Goal: Check status

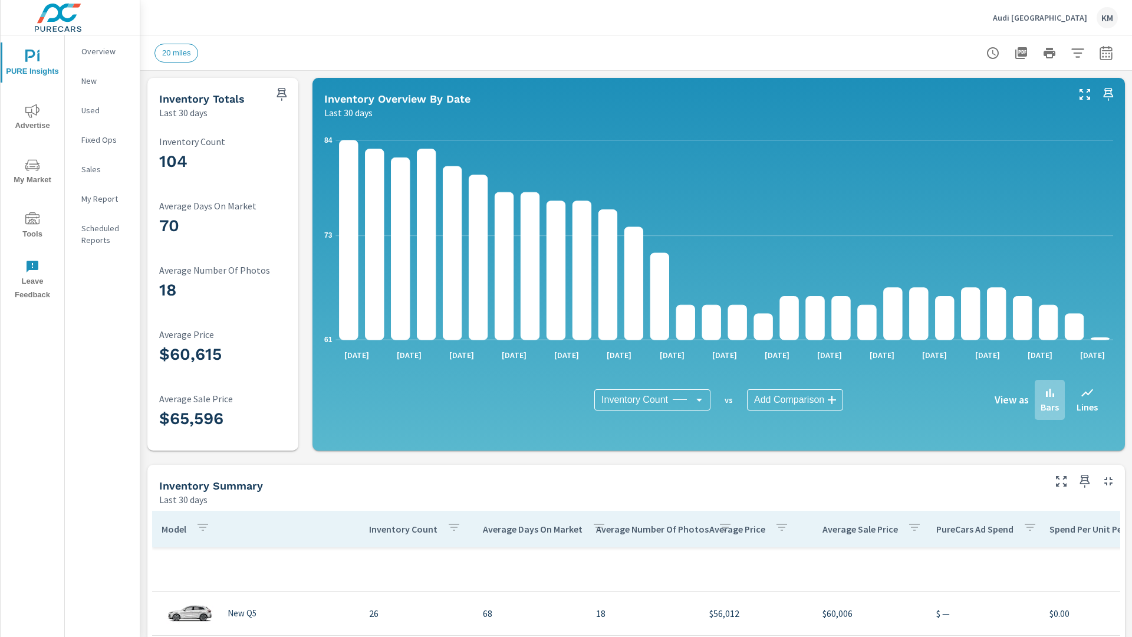
click at [1106, 52] on icon "button" at bounding box center [1106, 54] width 8 height 5
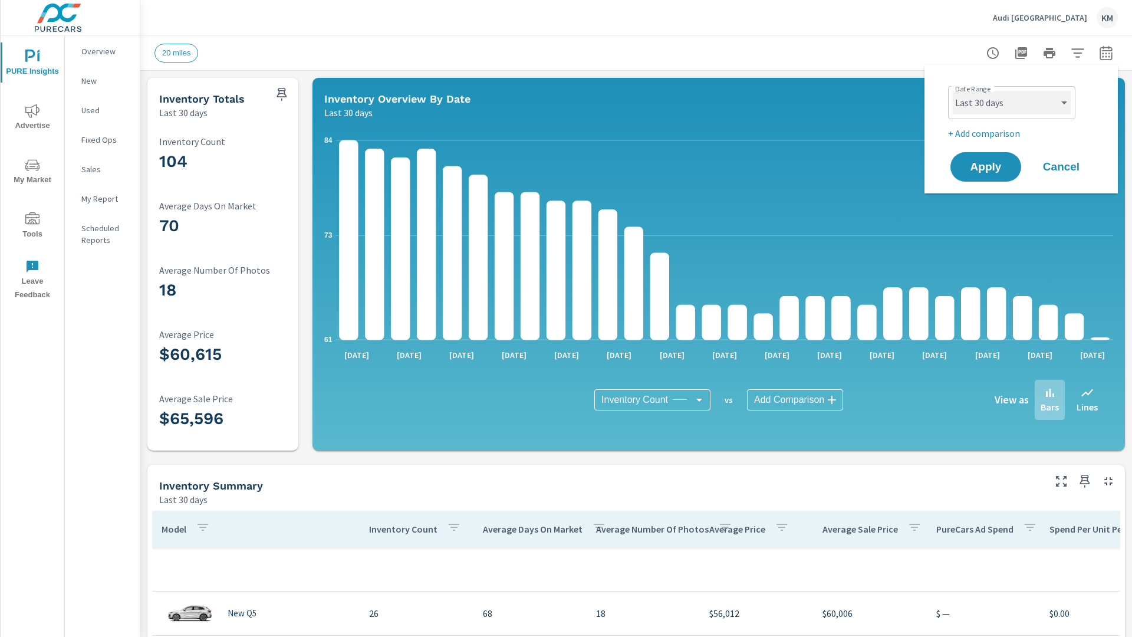
click at [1012, 103] on select "Custom [DATE] Last week Last 7 days Last 14 days Last 30 days Last 45 days Last…" at bounding box center [1012, 103] width 118 height 24
click at [953, 91] on select "Custom [DATE] Last week Last 7 days Last 14 days Last 30 days Last 45 days Last…" at bounding box center [1012, 103] width 118 height 24
select select "Last 45 days"
click at [986, 167] on span "Apply" at bounding box center [986, 167] width 48 height 11
